Goal: Find specific page/section: Find specific page/section

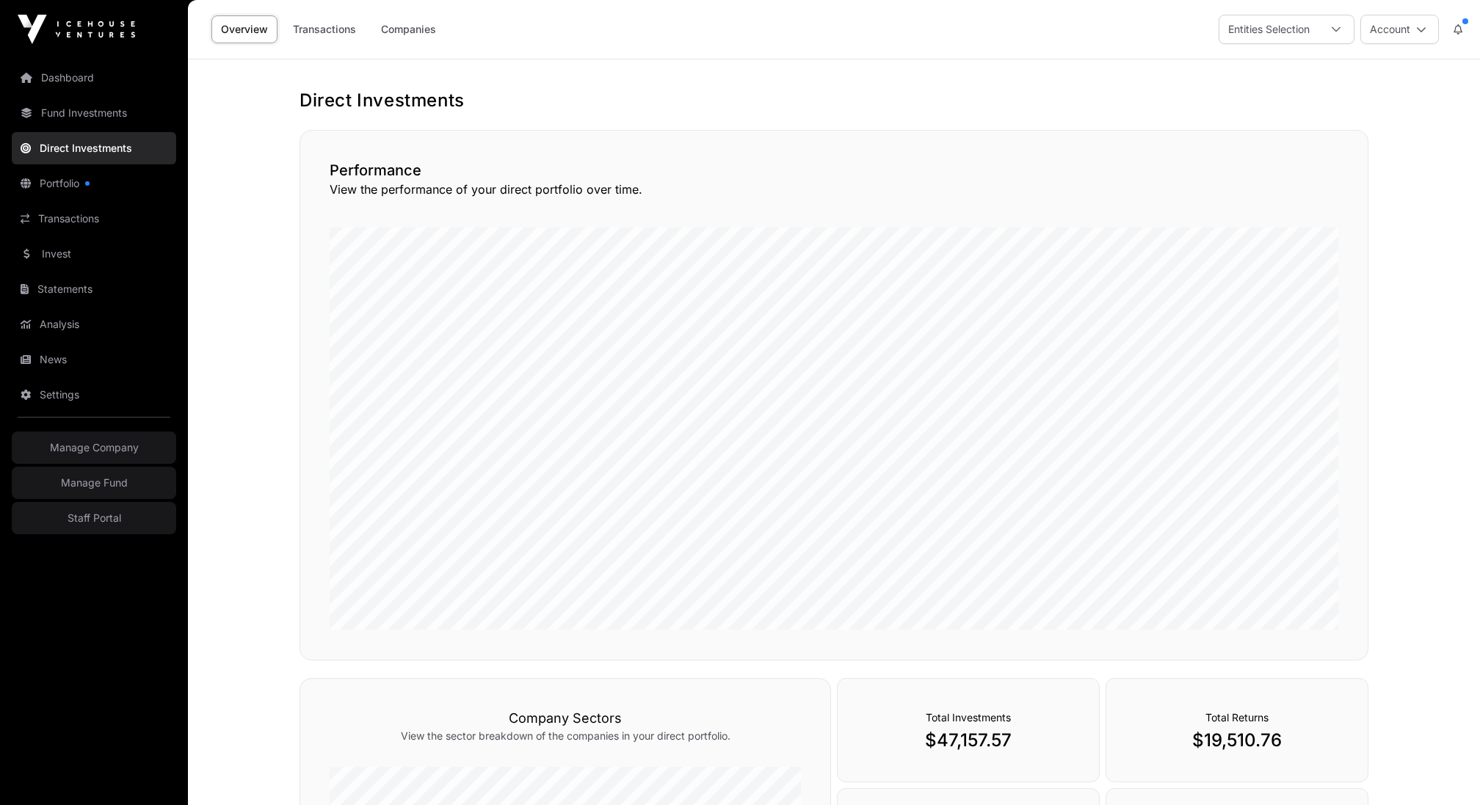
click at [1404, 35] on button "Account" at bounding box center [1399, 29] width 79 height 29
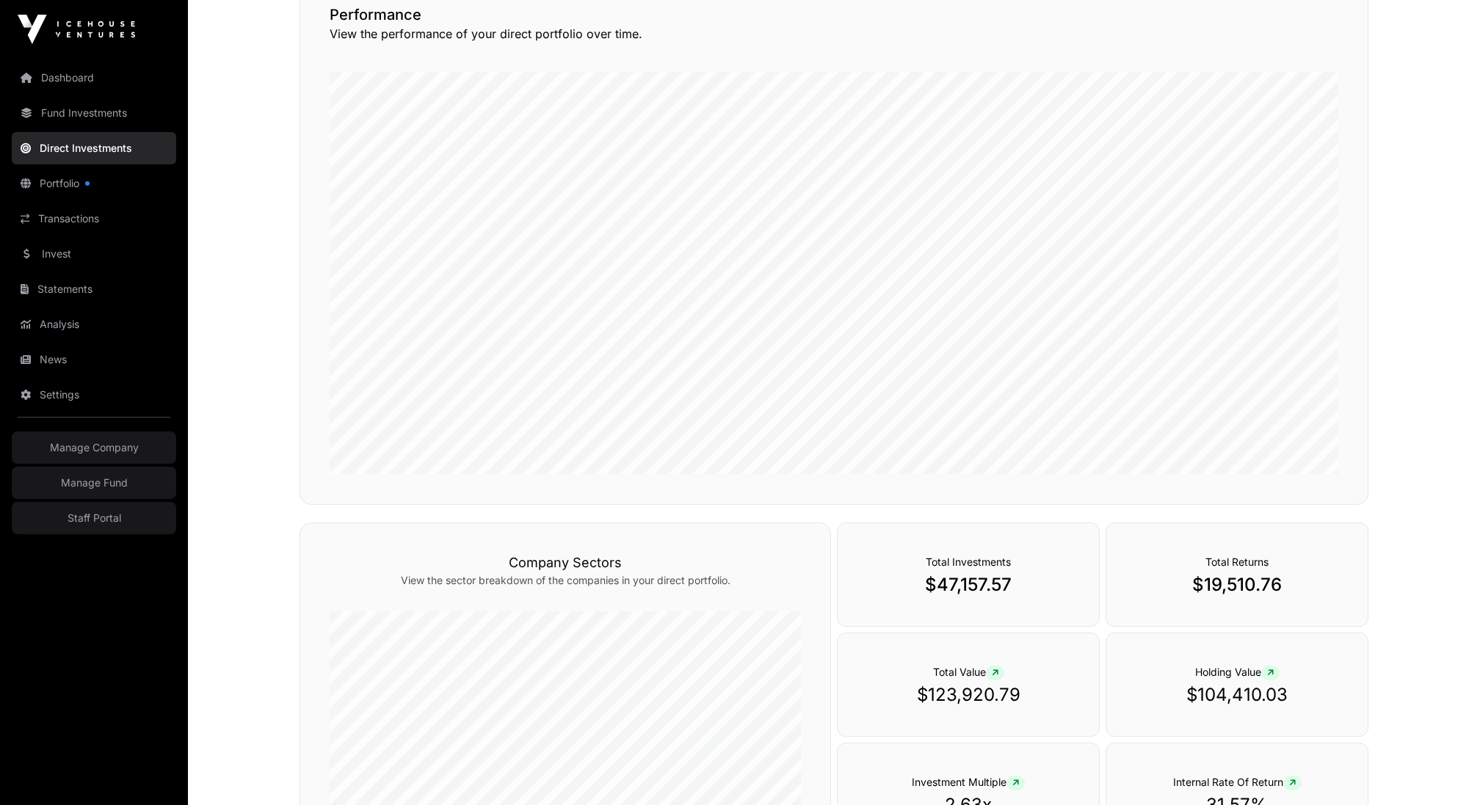
scroll to position [253, 0]
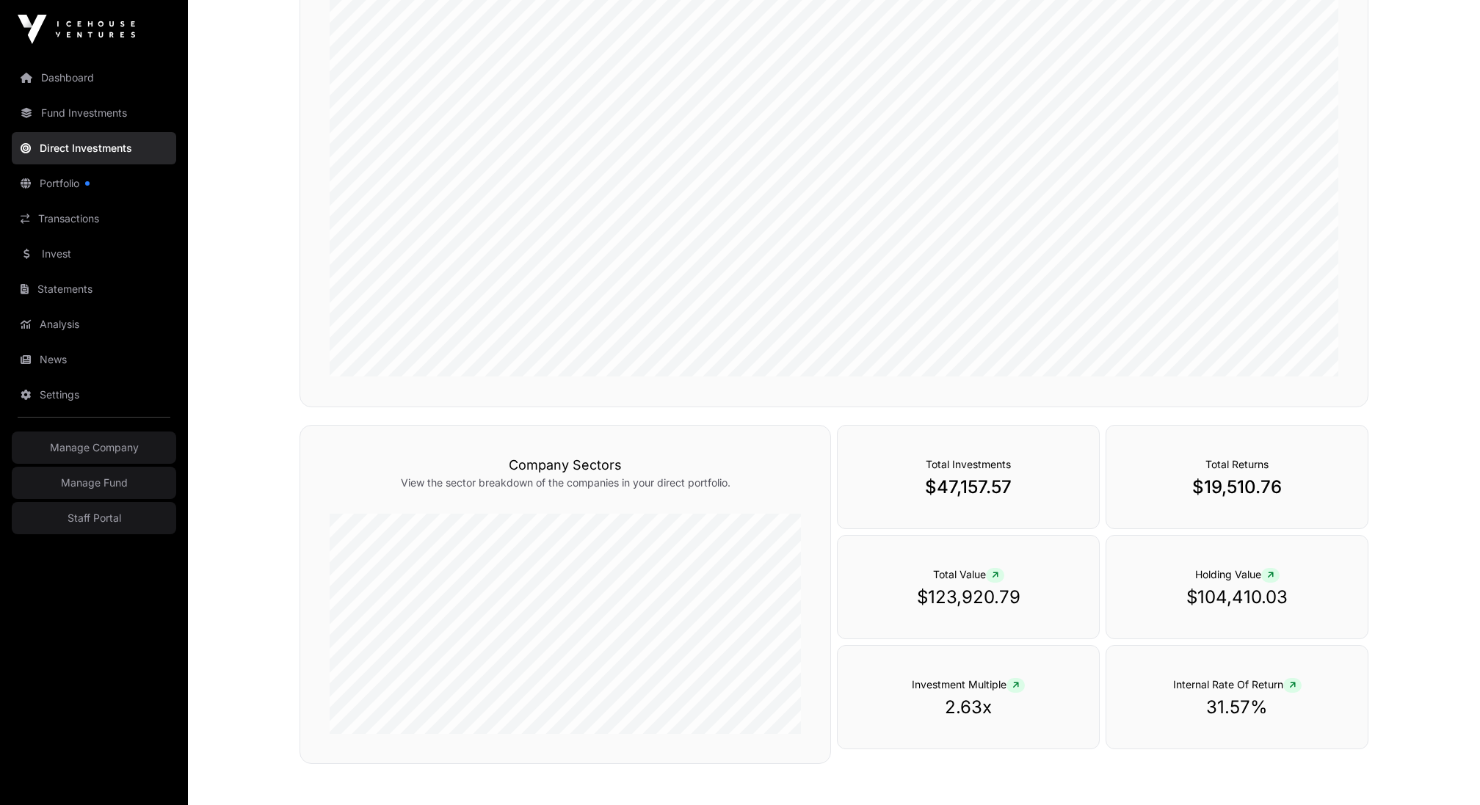
click at [109, 523] on link "Staff Portal" at bounding box center [94, 518] width 164 height 32
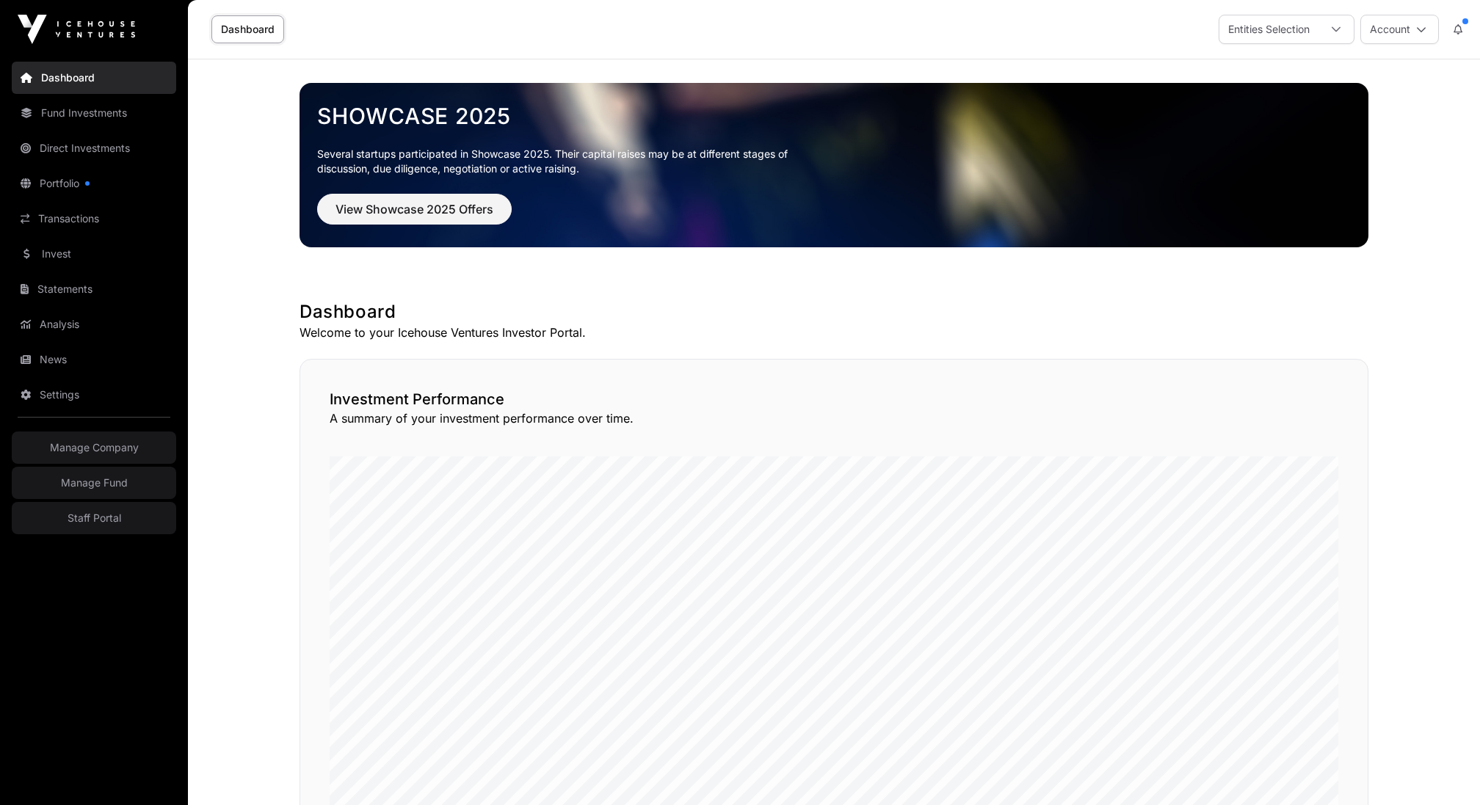
click at [1404, 14] on div "Dashboard Entities Selection Account" at bounding box center [834, 29] width 1275 height 59
click at [1396, 29] on button "Account" at bounding box center [1399, 29] width 79 height 29
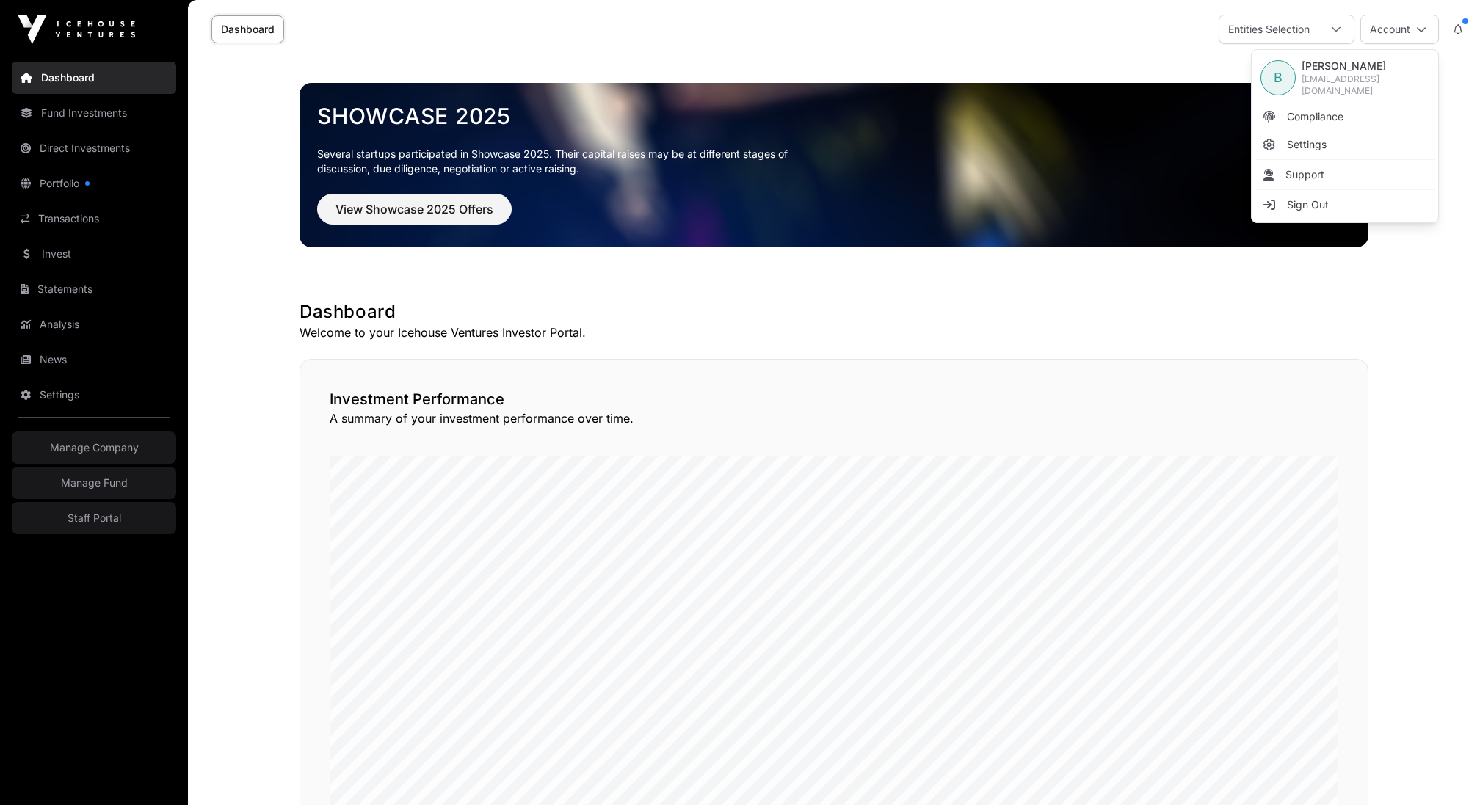
click at [109, 520] on link "Staff Portal" at bounding box center [94, 518] width 164 height 32
